Goal: Task Accomplishment & Management: Use online tool/utility

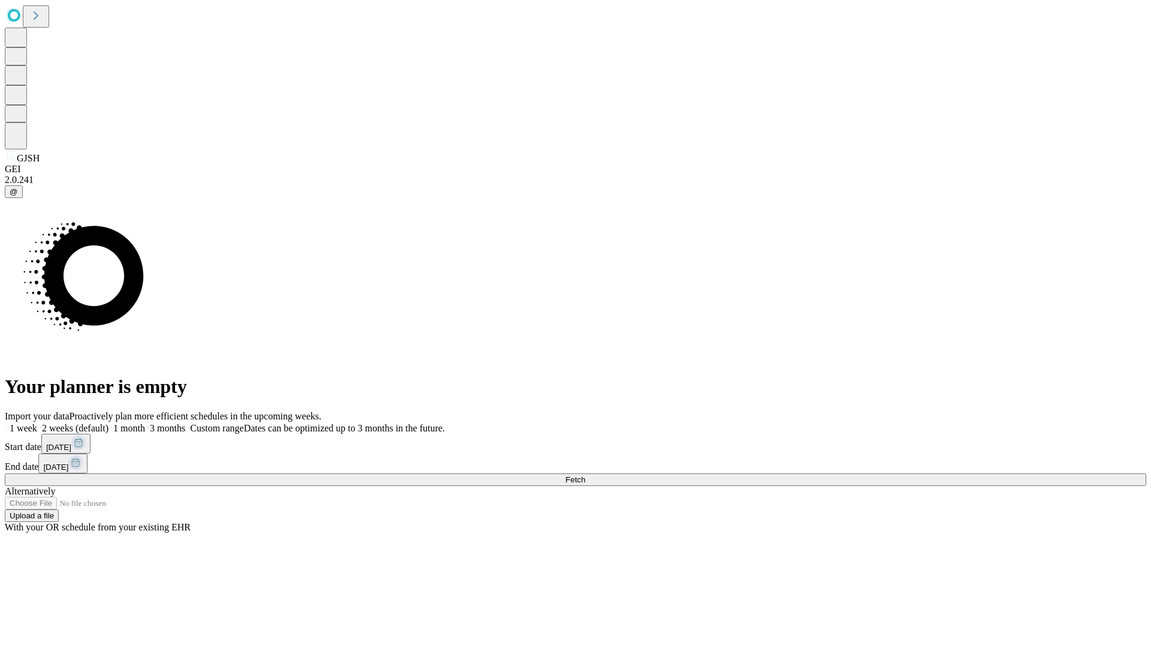
click at [585, 475] on span "Fetch" at bounding box center [576, 479] width 20 height 9
